Goal: Feedback & Contribution: Leave review/rating

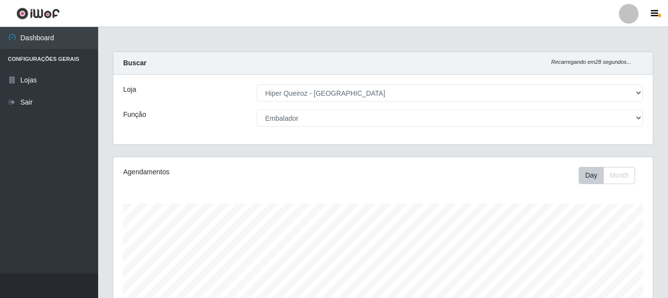
select select "513"
select select "1"
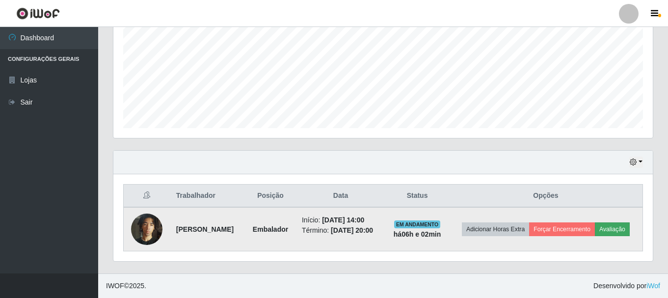
scroll to position [204, 539]
click at [595, 230] on button "Avaliação" at bounding box center [612, 229] width 35 height 14
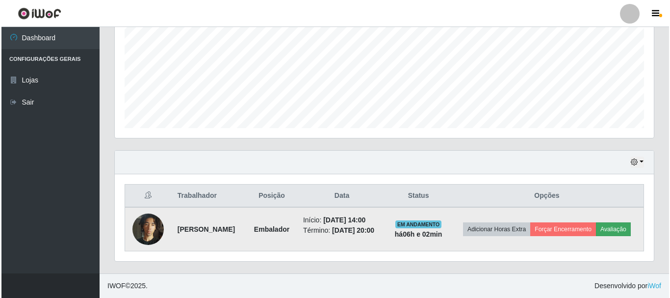
scroll to position [204, 534]
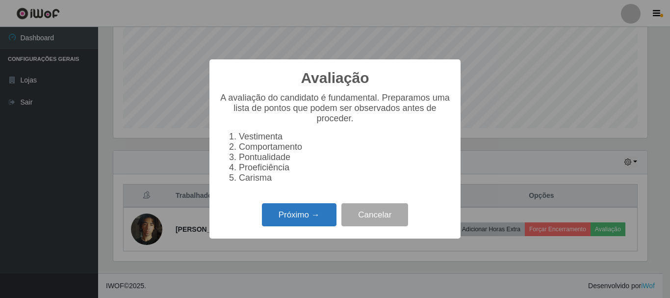
click at [292, 222] on button "Próximo →" at bounding box center [299, 214] width 75 height 23
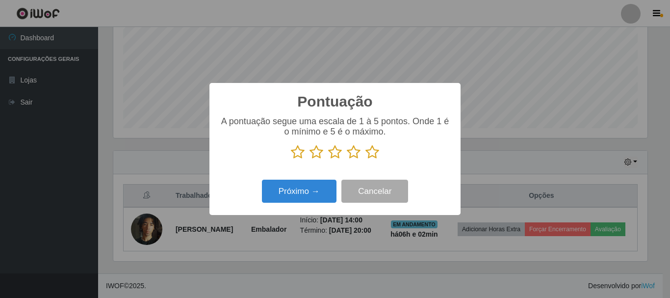
click at [316, 153] on icon at bounding box center [317, 152] width 14 height 15
click at [310, 159] on input "radio" at bounding box center [310, 159] width 0 height 0
click at [317, 153] on icon at bounding box center [317, 152] width 14 height 15
click at [310, 159] on input "radio" at bounding box center [310, 159] width 0 height 0
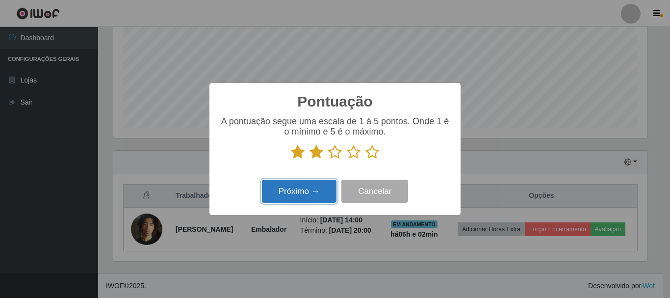
click at [309, 196] on button "Próximo →" at bounding box center [299, 191] width 75 height 23
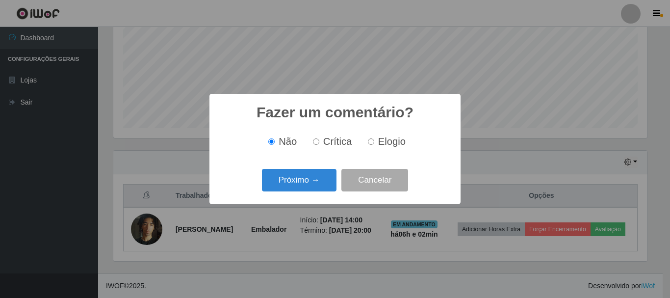
scroll to position [490563, 490232]
click at [340, 140] on span "Crítica" at bounding box center [337, 141] width 29 height 11
click at [319, 140] on input "Crítica" at bounding box center [316, 141] width 6 height 6
radio input "true"
click at [308, 186] on button "Próximo →" at bounding box center [299, 180] width 75 height 23
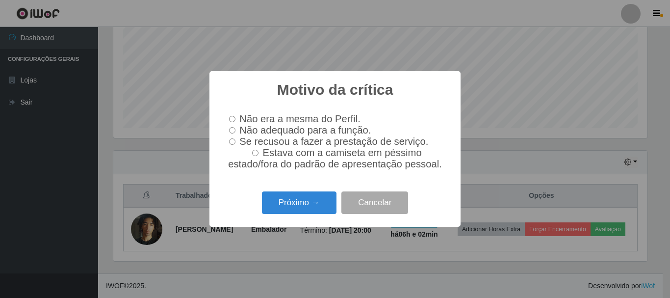
click at [277, 144] on span "Se recusou a fazer a prestação de serviço." at bounding box center [333, 141] width 189 height 11
click at [236, 144] on input "Se recusou a fazer a prestação de serviço." at bounding box center [232, 141] width 6 height 6
radio input "true"
click at [294, 213] on button "Próximo →" at bounding box center [299, 202] width 75 height 23
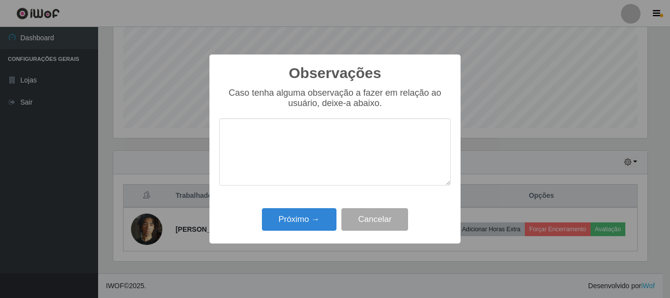
click at [292, 159] on textarea at bounding box center [335, 151] width 232 height 67
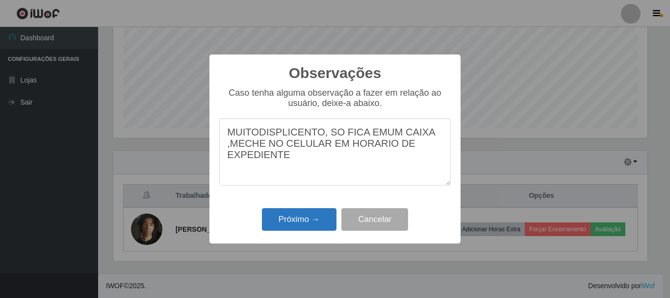
type textarea "MUITODISPLICENTO, SO FICA EMUM CAIXA ,MECHE NO CELULAR EM HORARIO DE EXPEDIENTE"
click at [297, 217] on button "Próximo →" at bounding box center [299, 219] width 75 height 23
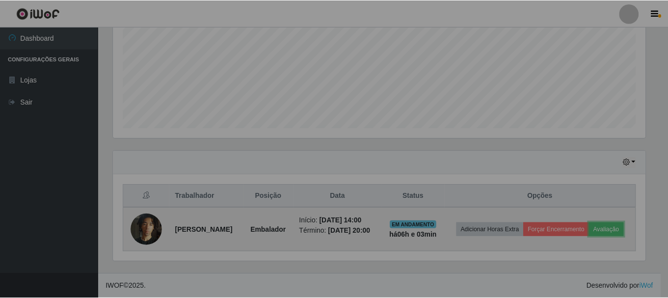
scroll to position [204, 539]
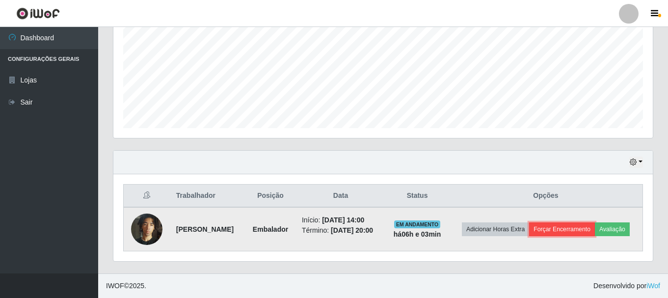
click at [586, 224] on button "Forçar Encerramento" at bounding box center [562, 229] width 66 height 14
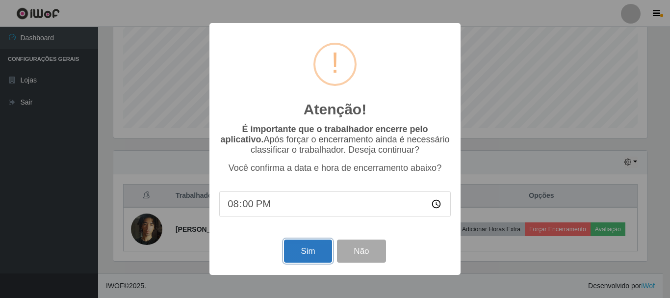
click at [310, 242] on button "Sim" at bounding box center [308, 250] width 48 height 23
